Goal: Transaction & Acquisition: Subscribe to service/newsletter

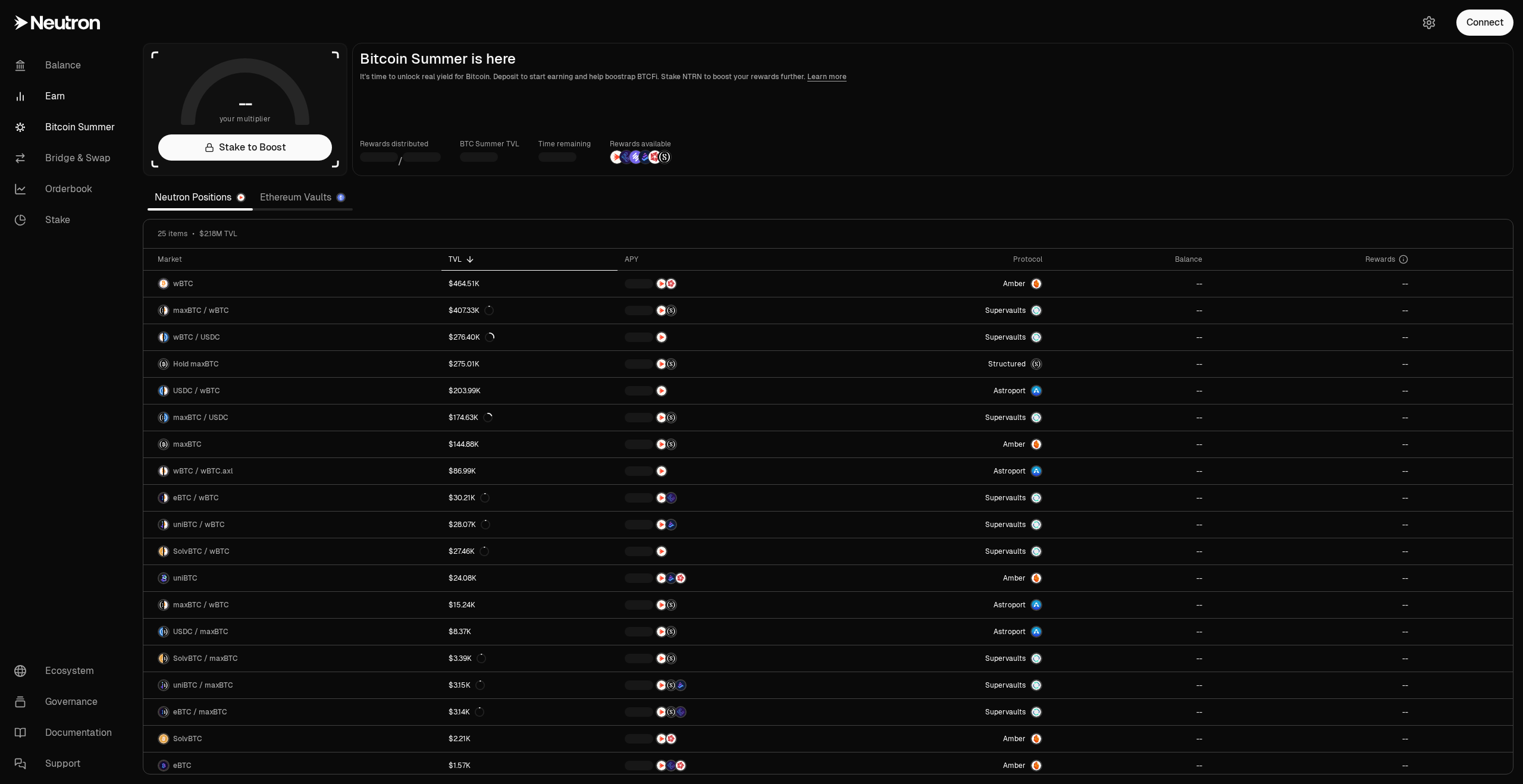
click at [68, 94] on link "Earn" at bounding box center [66, 96] width 124 height 31
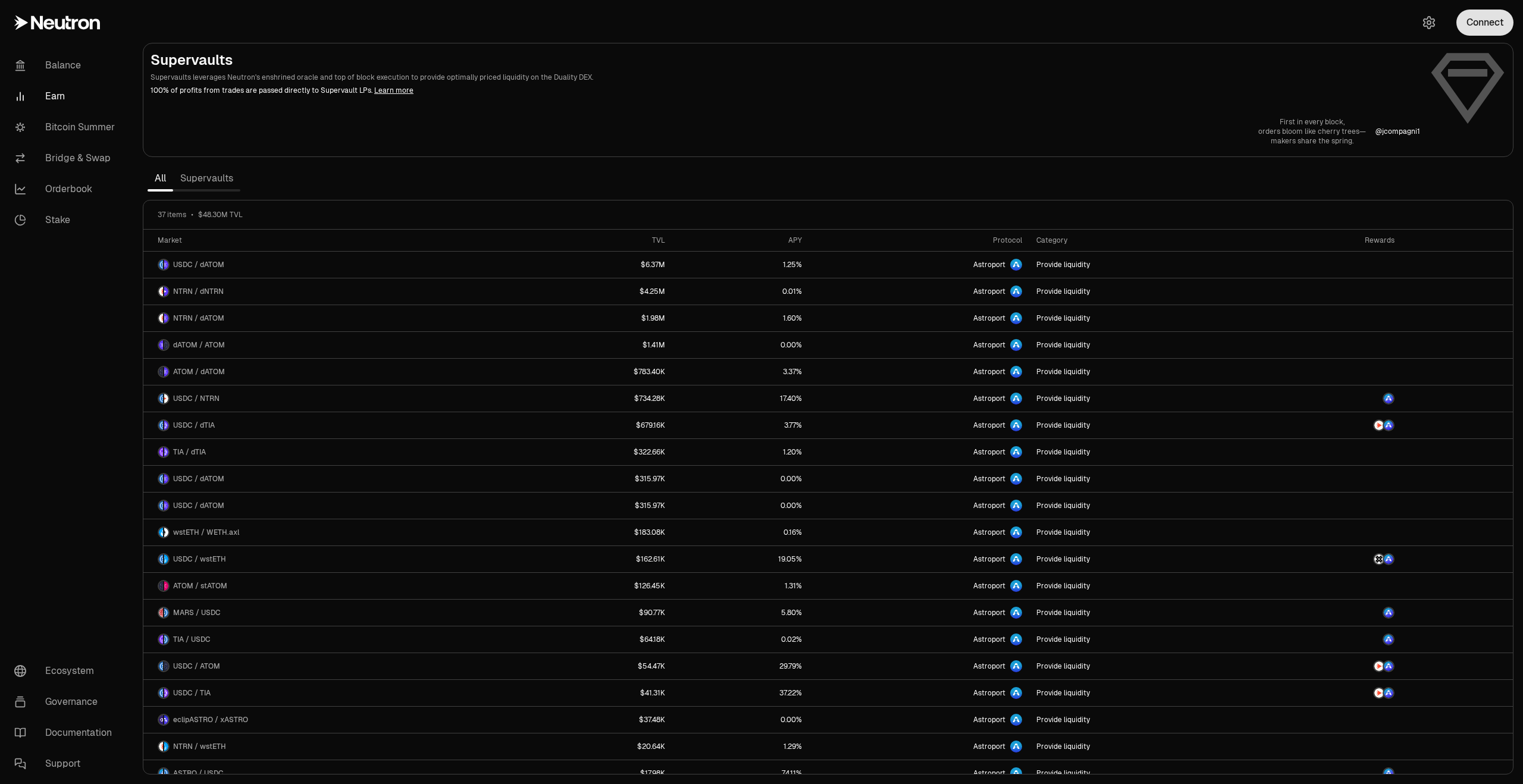
click at [1474, 28] on button "Connect" at bounding box center [1485, 22] width 57 height 26
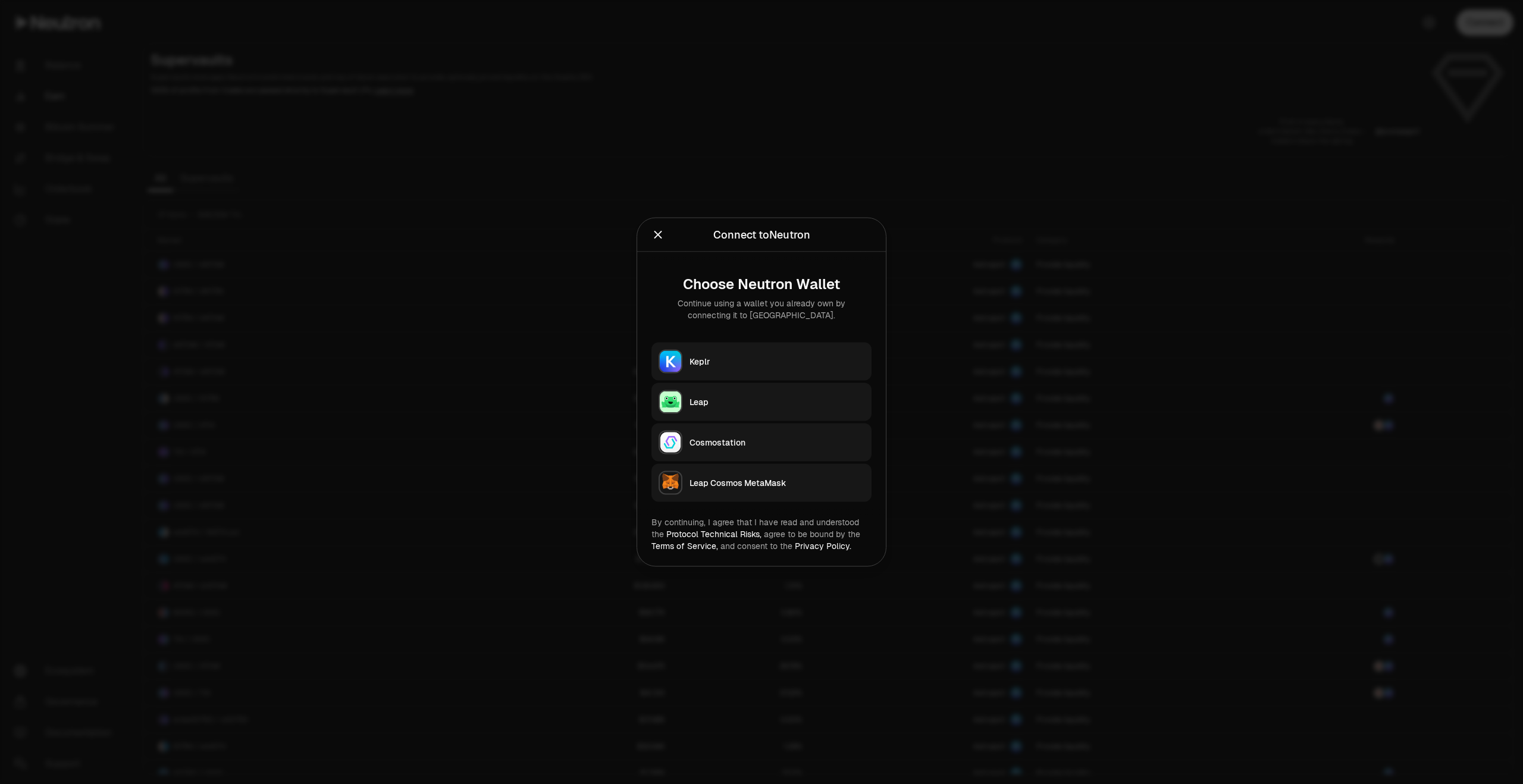
click at [771, 359] on div "Keplr" at bounding box center [777, 361] width 175 height 12
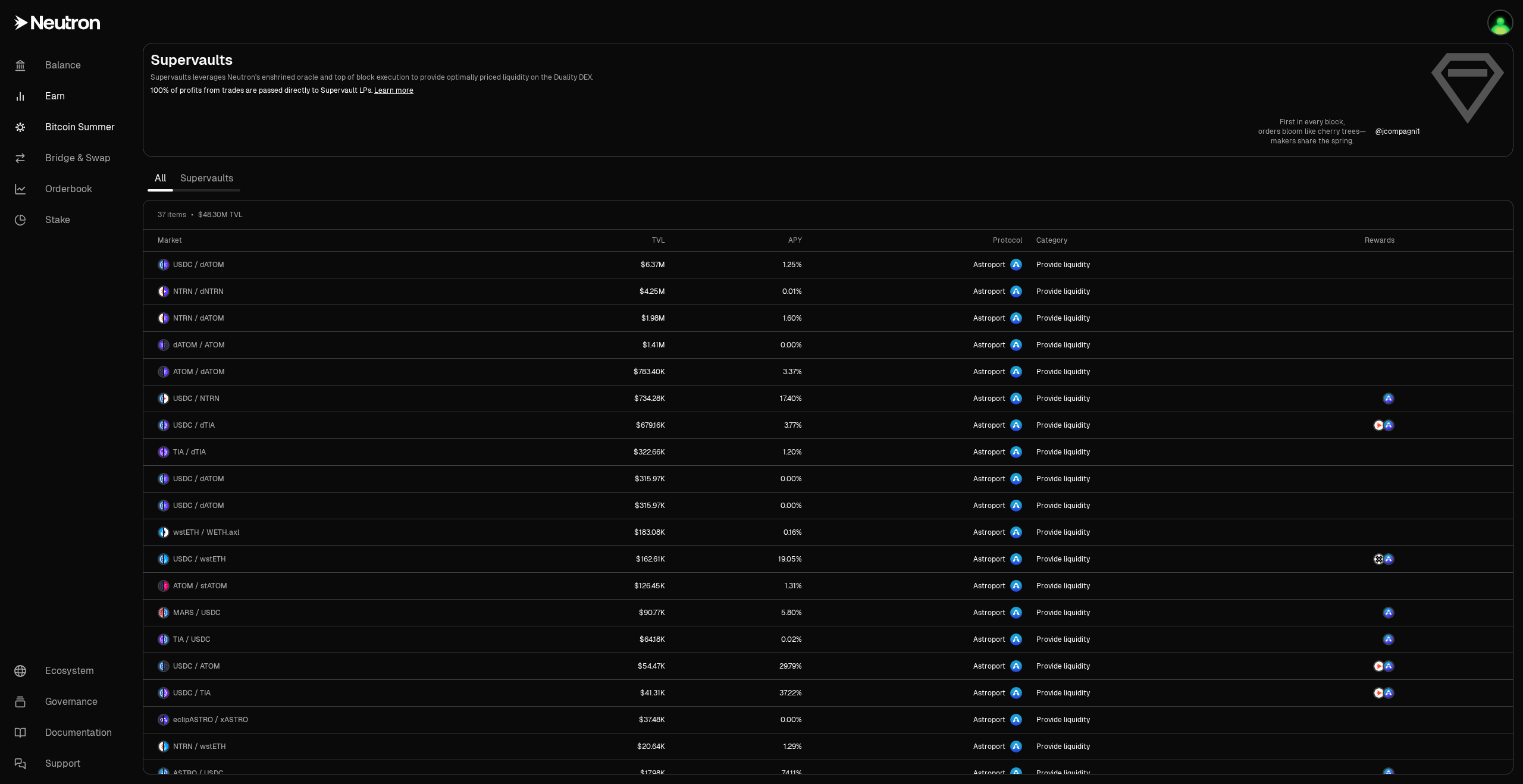
click at [71, 126] on link "Bitcoin Summer" at bounding box center [66, 127] width 124 height 31
